Goal: Find specific page/section: Find specific page/section

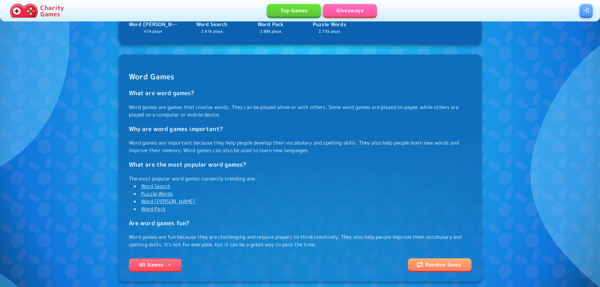
scroll to position [189, 0]
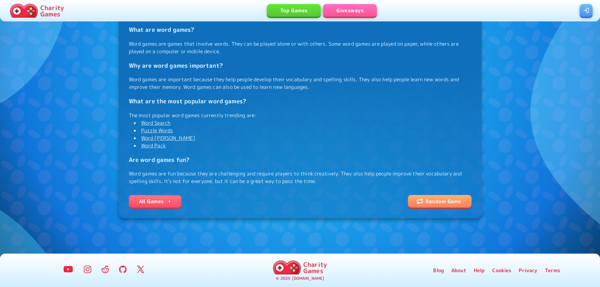
click at [149, 205] on link "All Games" at bounding box center [155, 201] width 53 height 13
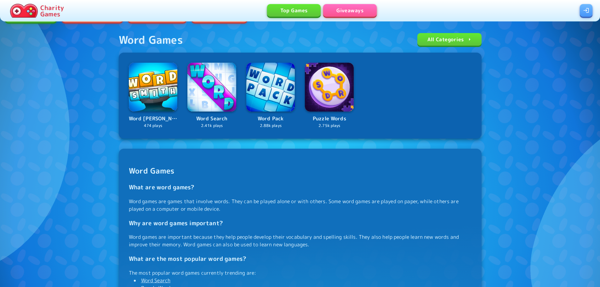
scroll to position [158, 0]
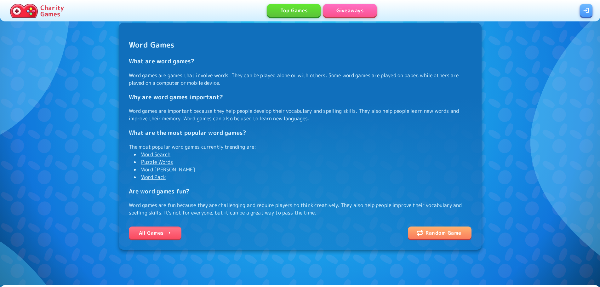
click at [159, 170] on link "Word Smith" at bounding box center [168, 169] width 55 height 7
